Goal: Communication & Community: Answer question/provide support

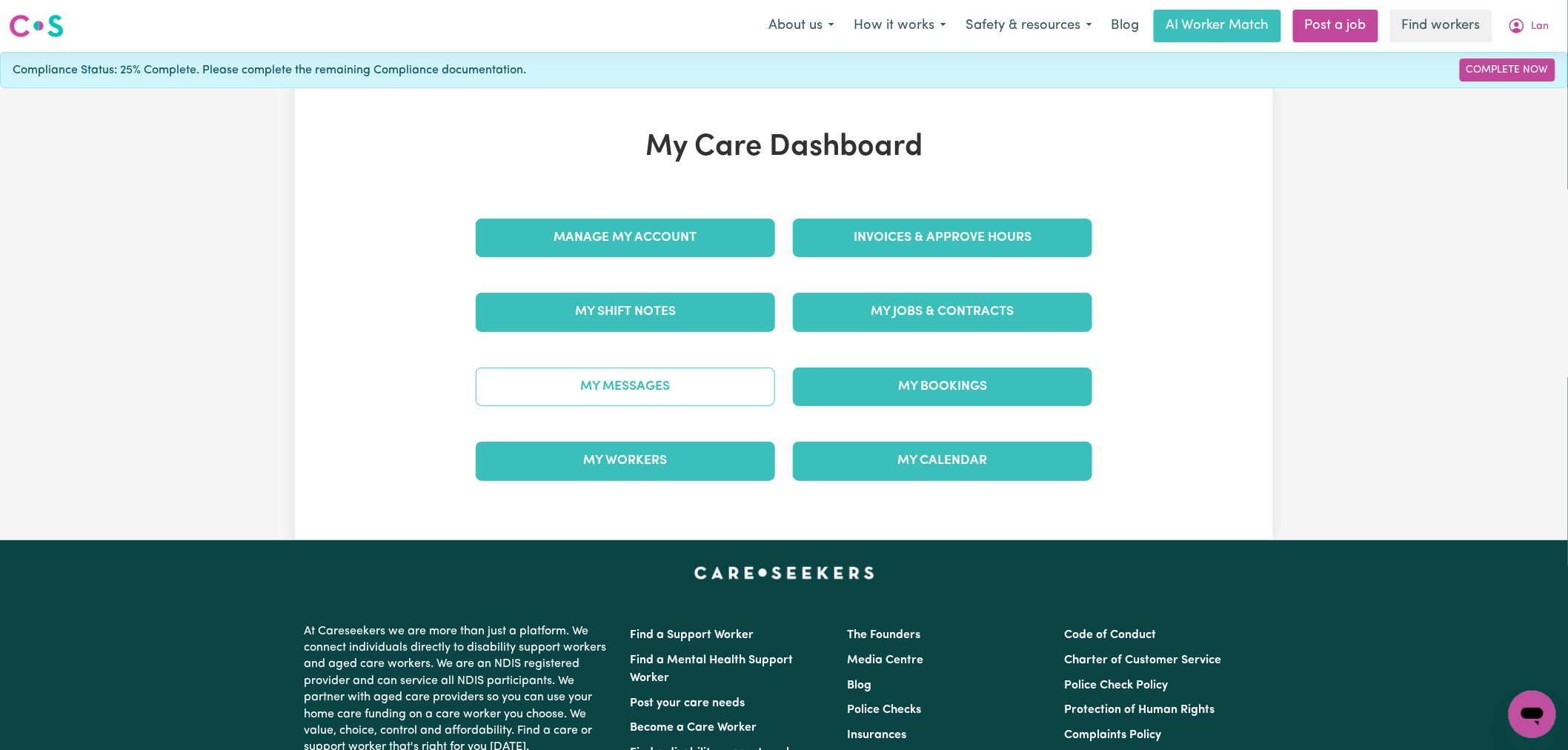
click at [698, 386] on link "My Messages" at bounding box center [625, 386] width 300 height 39
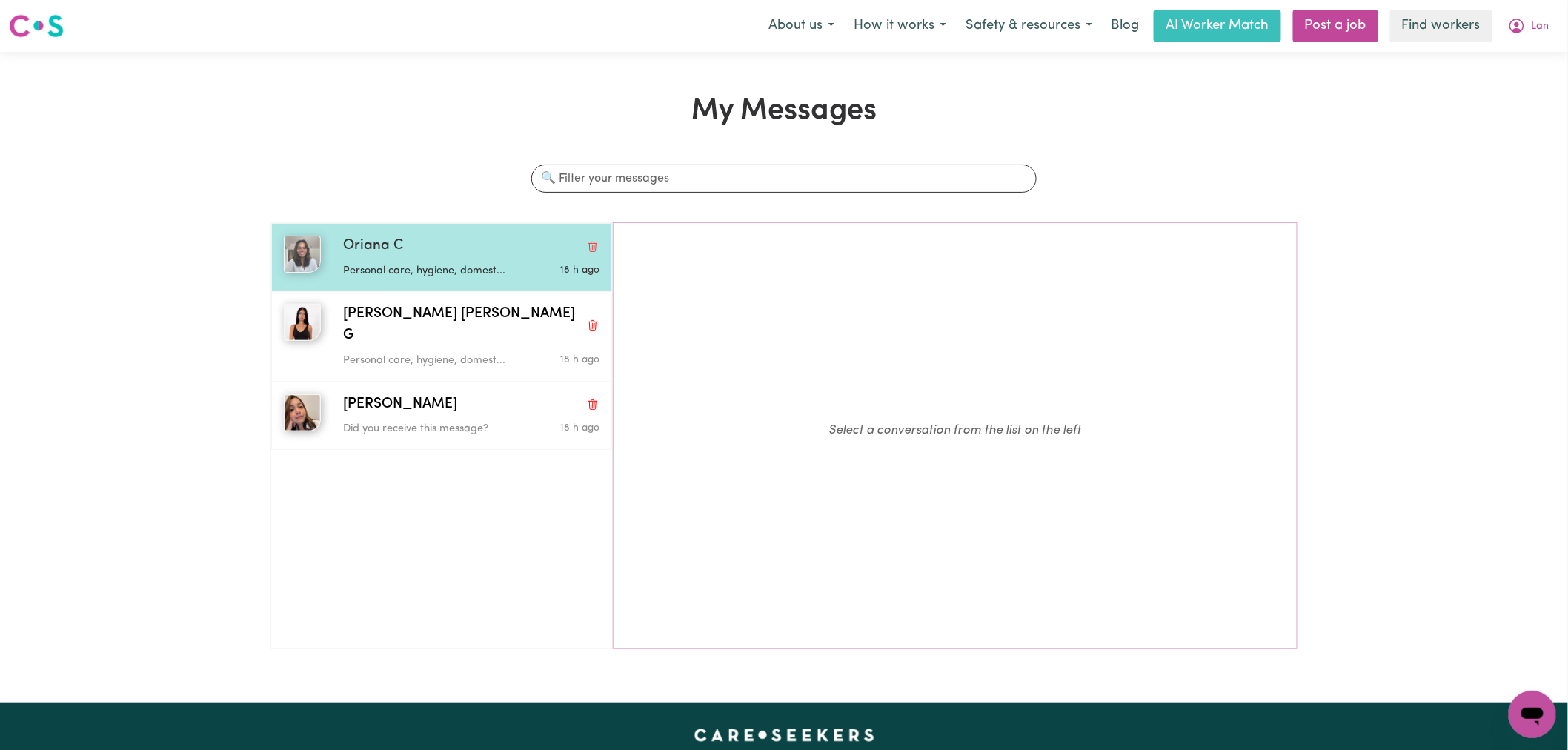
click at [523, 287] on div "Oriana C Personal care, hygiene, domest... 18 h ago" at bounding box center [442, 257] width 341 height 68
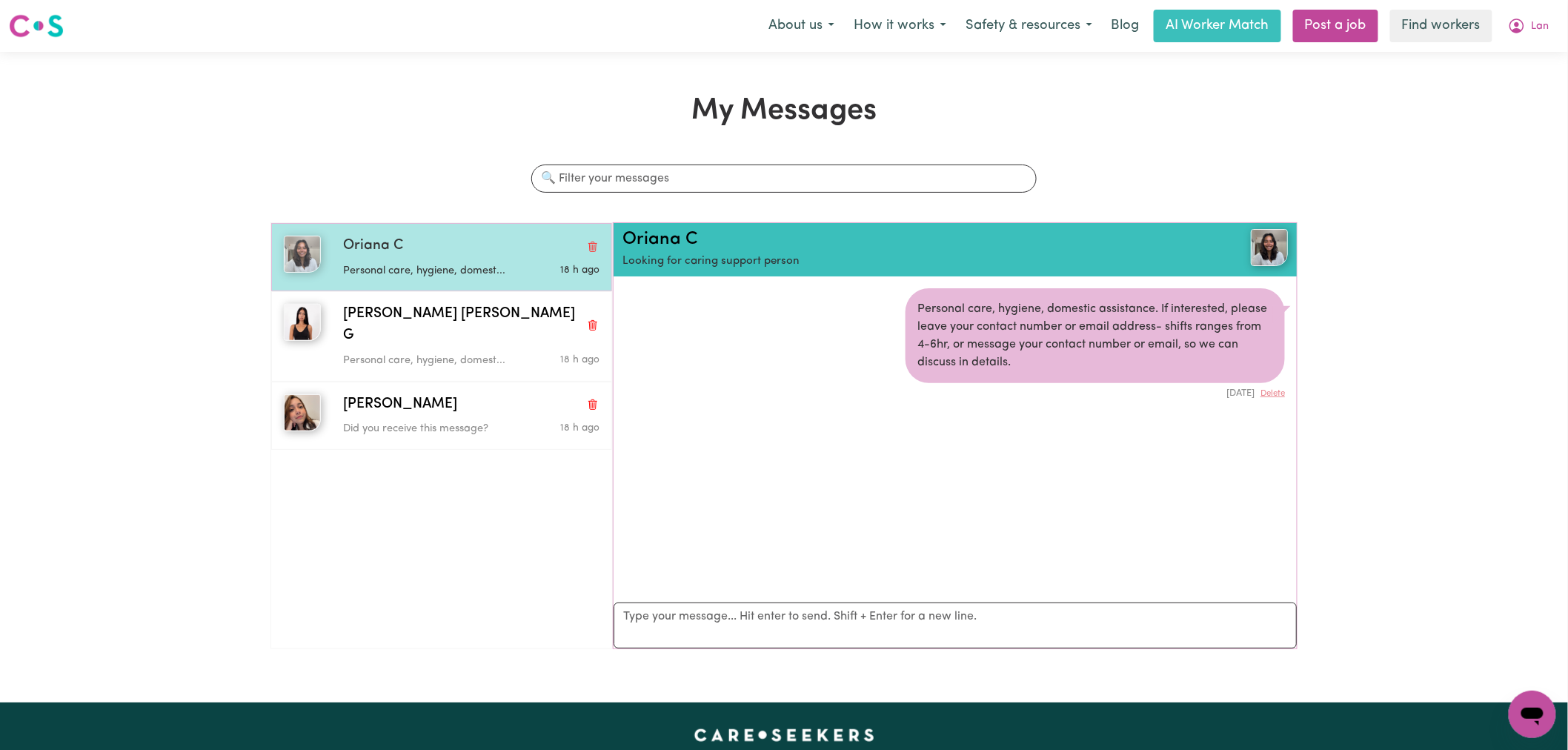
scroll to position [9, 0]
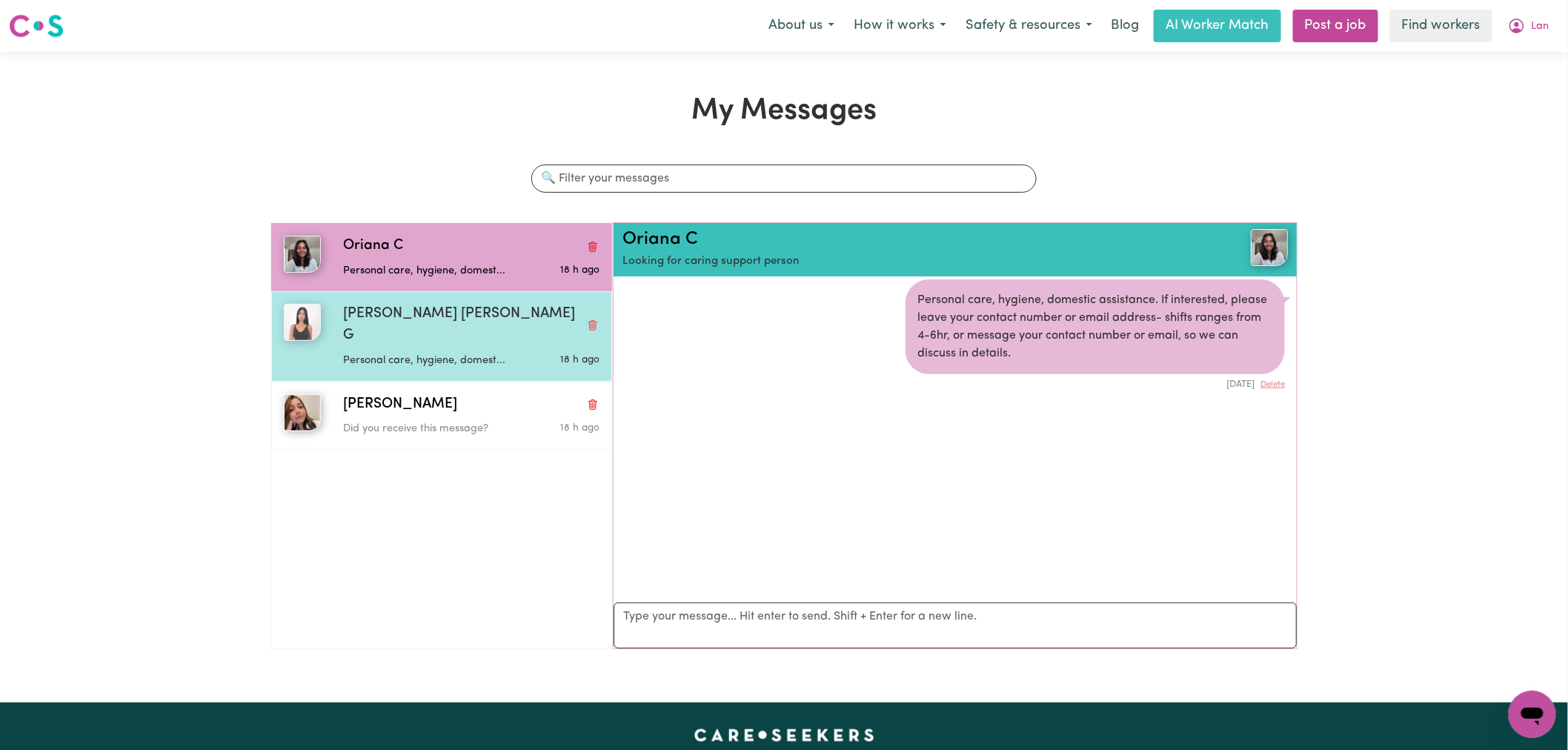
click at [519, 347] on div "18 h ago" at bounding box center [557, 358] width 85 height 22
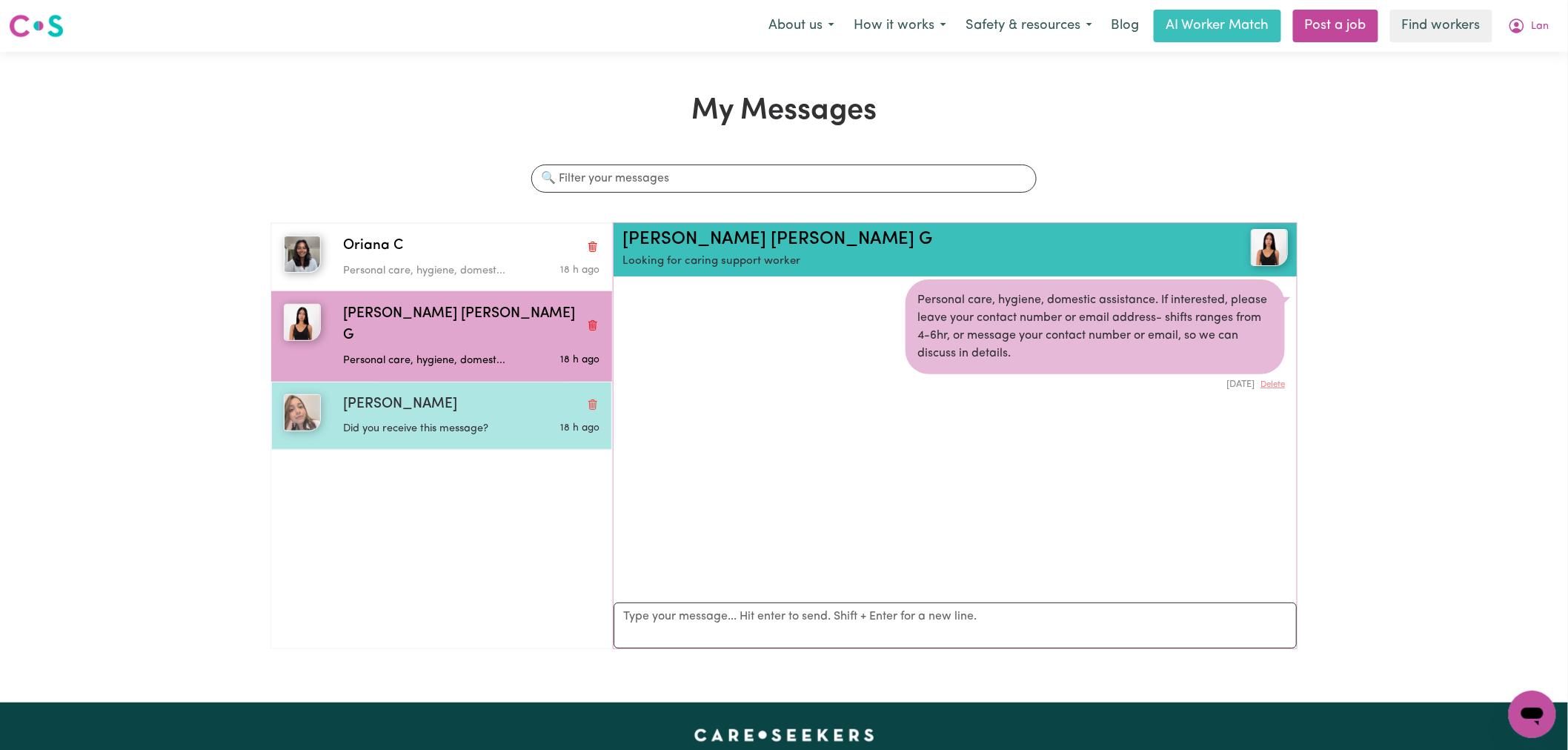
click at [505, 415] on div "Did you receive this message?" at bounding box center [428, 425] width 170 height 22
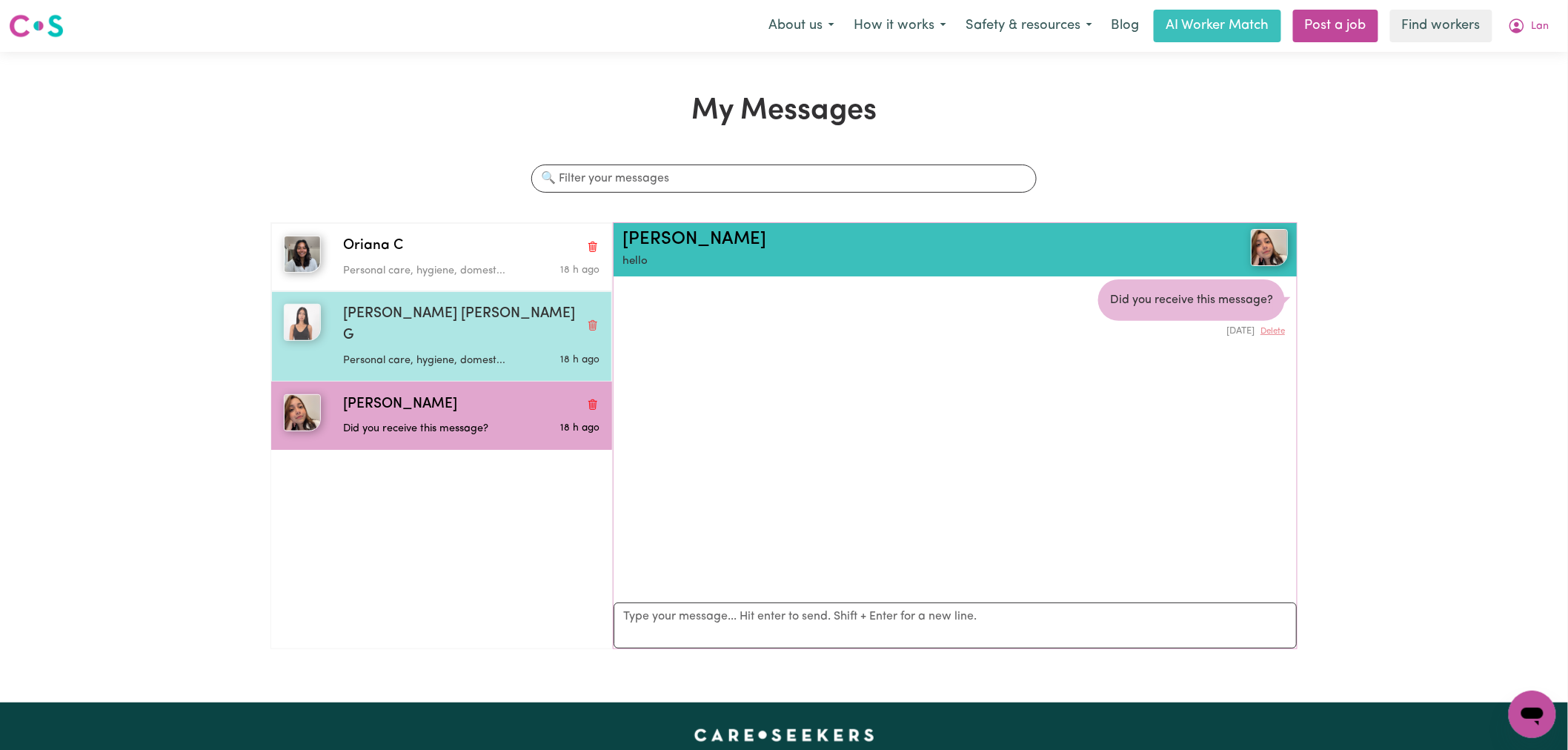
click at [502, 353] on p "Personal care, hygiene, domest..." at bounding box center [428, 361] width 170 height 16
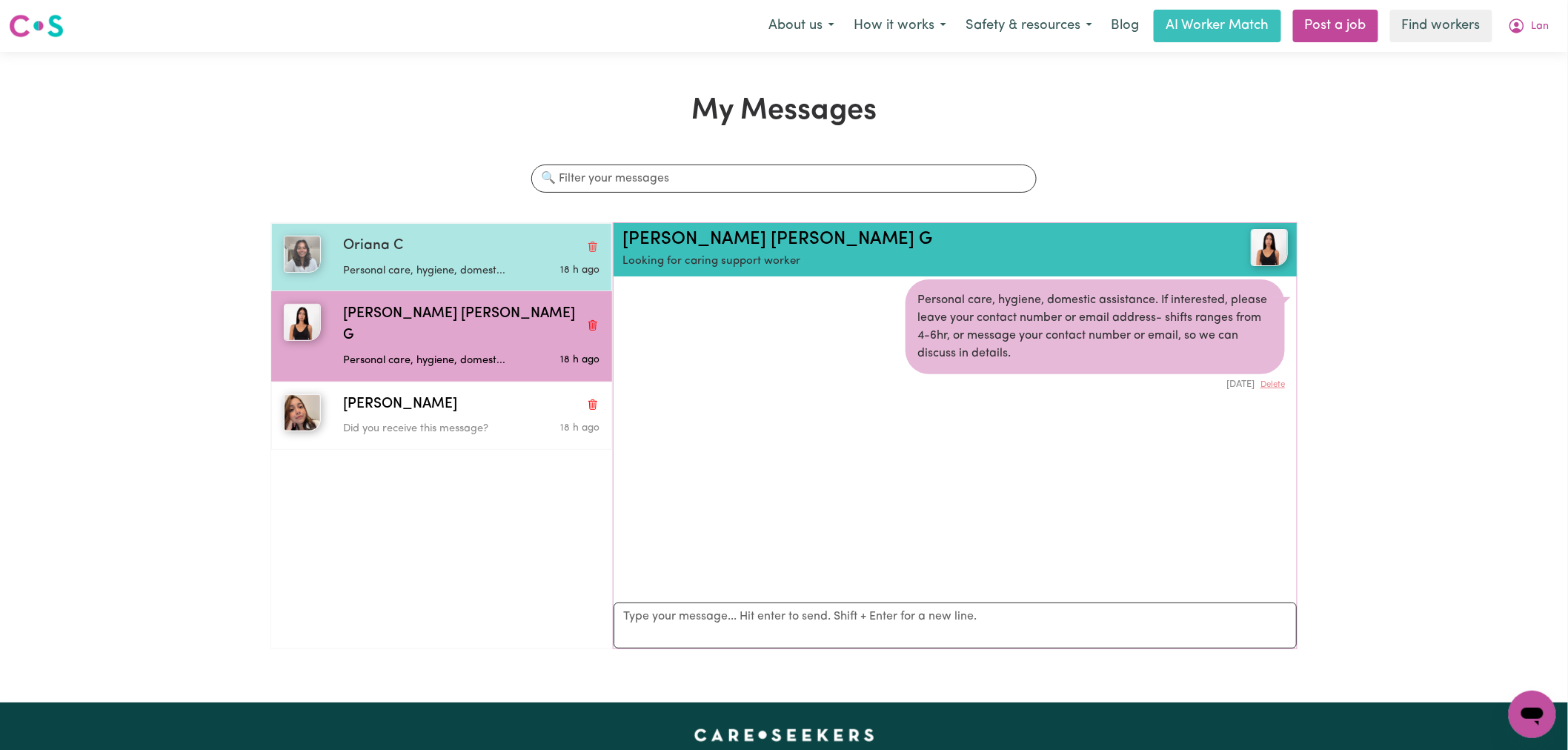
click at [515, 247] on div "Oriana C" at bounding box center [471, 246] width 256 height 21
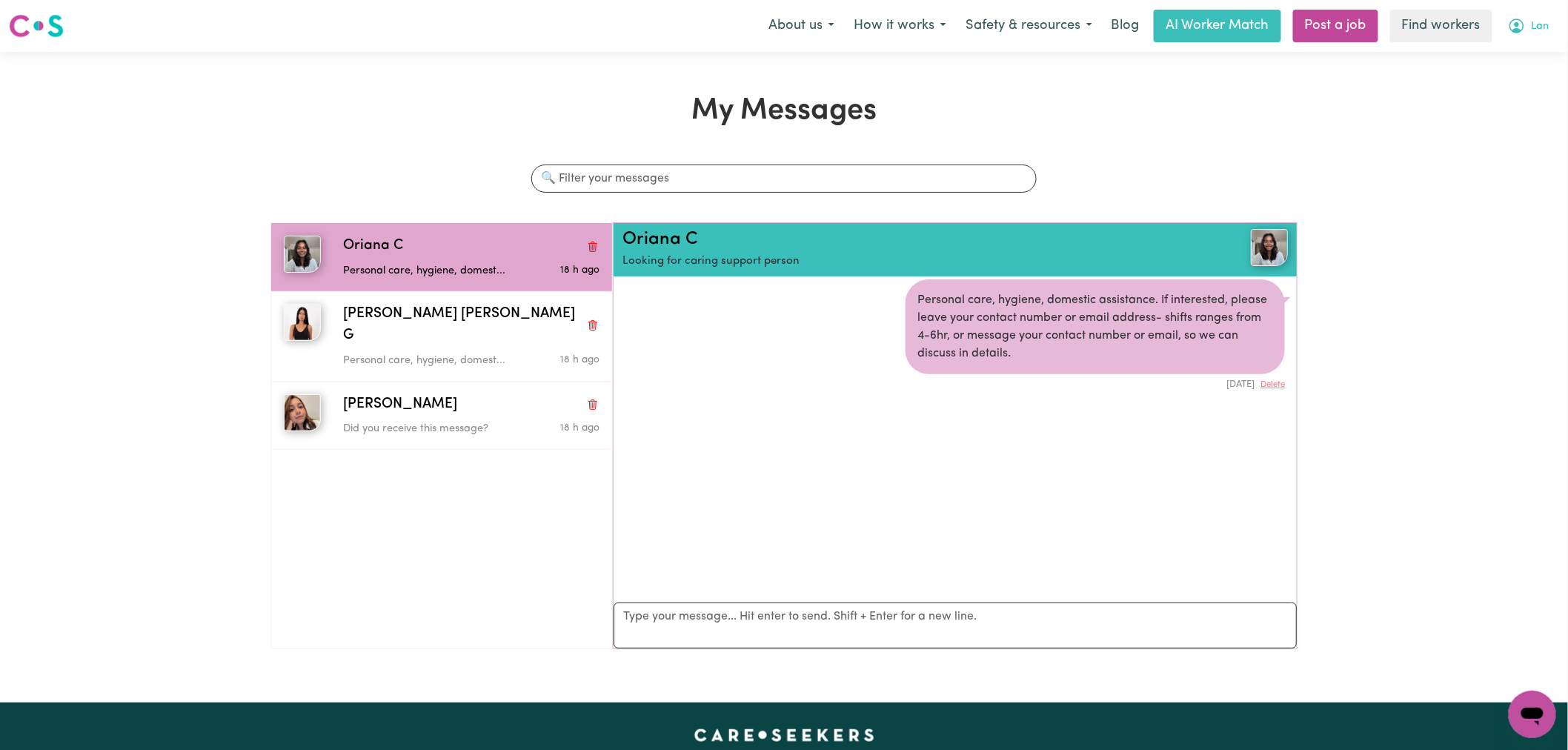
click at [1547, 32] on span "Lan" at bounding box center [1540, 26] width 17 height 16
click at [1542, 53] on link "My Dashboard" at bounding box center [1500, 57] width 117 height 28
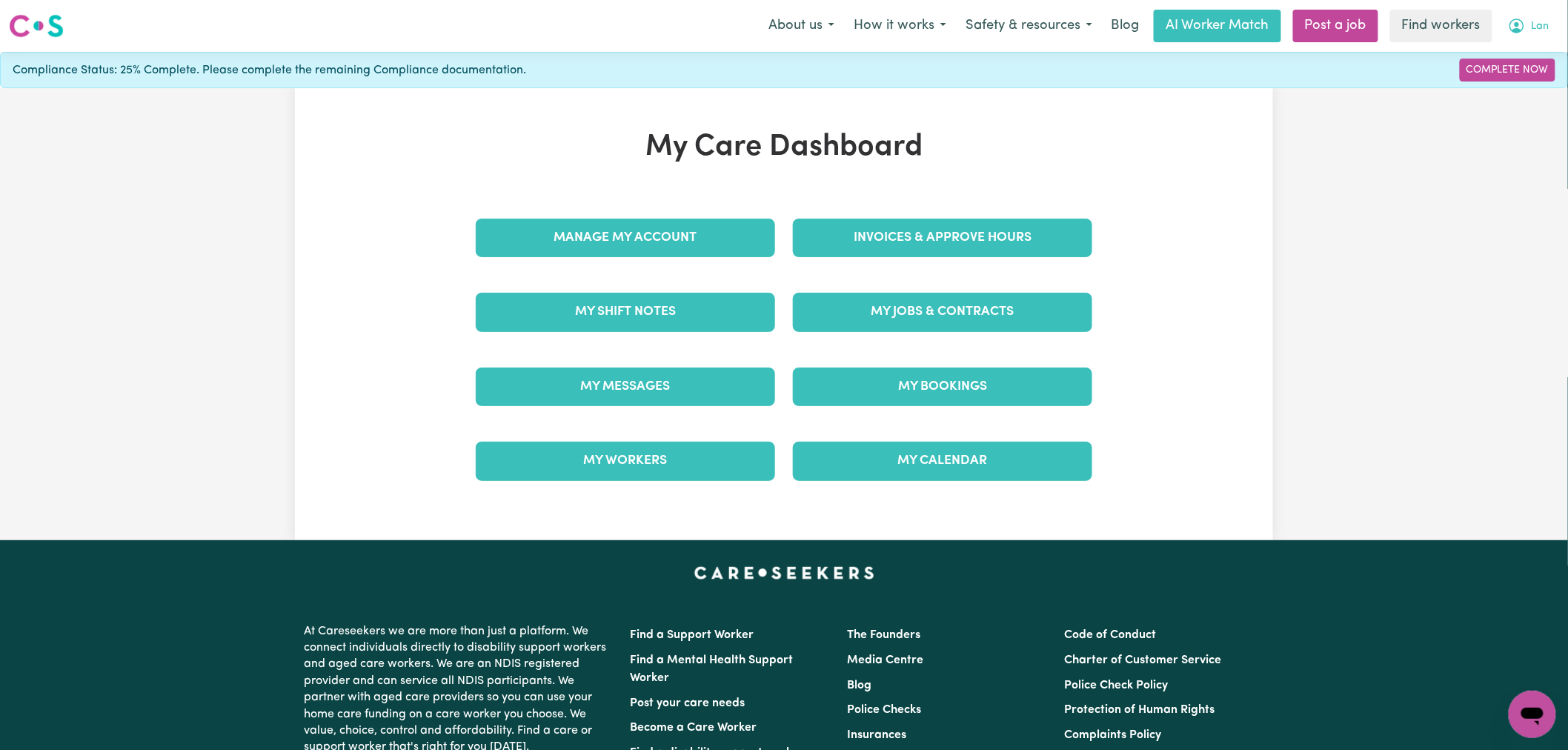
click at [1538, 31] on span "Lan" at bounding box center [1540, 26] width 17 height 16
click at [1522, 87] on link "Logout" at bounding box center [1500, 85] width 117 height 28
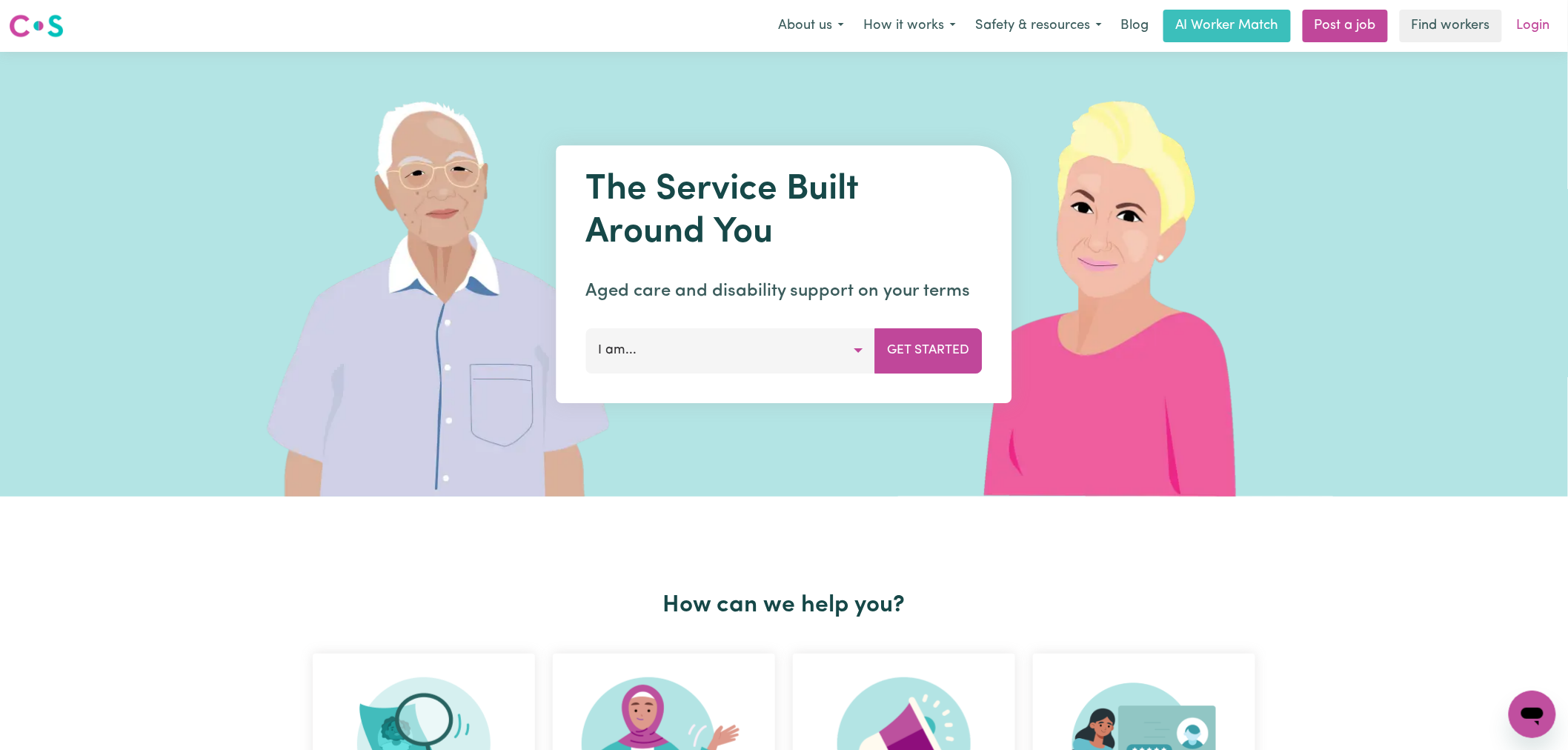
click at [1540, 25] on link "Login" at bounding box center [1533, 26] width 51 height 33
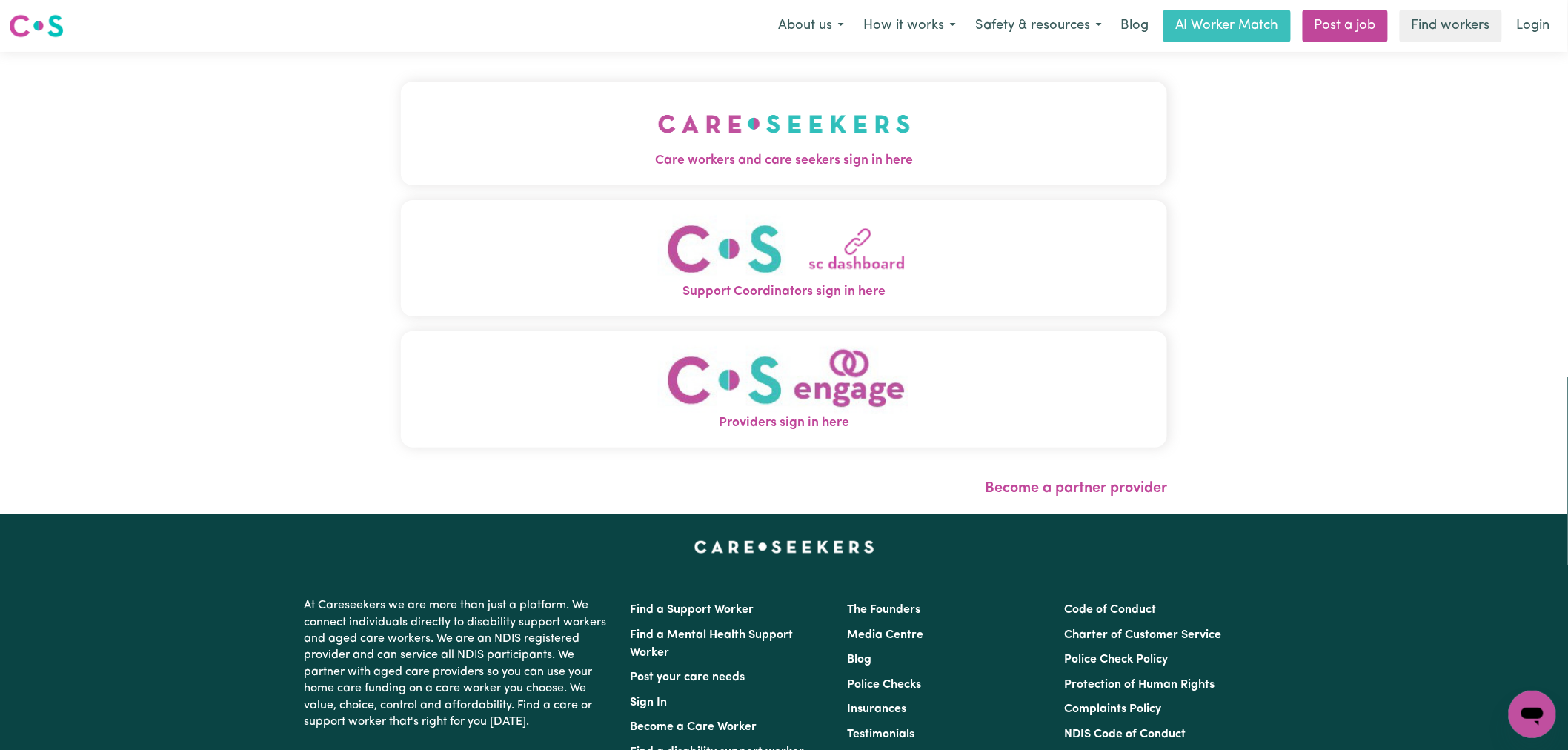
click at [583, 161] on span "Care workers and care seekers sign in here" at bounding box center [784, 160] width 766 height 19
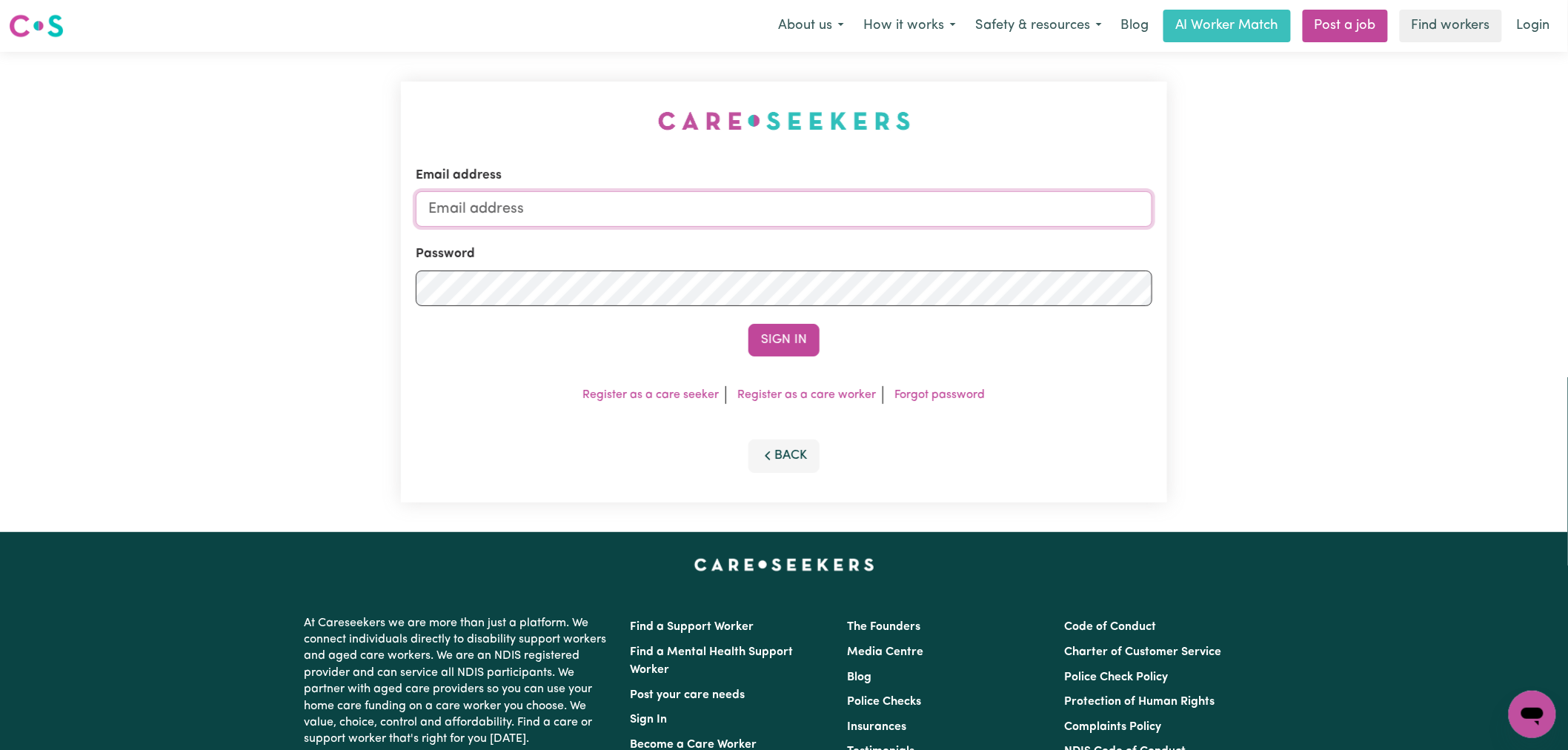
type input "[PERSON_NAME][EMAIL_ADDRESS][DOMAIN_NAME]"
click at [827, 334] on div "Sign In" at bounding box center [784, 340] width 736 height 33
click at [793, 343] on button "Sign In" at bounding box center [784, 340] width 72 height 33
